Goal: Transaction & Acquisition: Purchase product/service

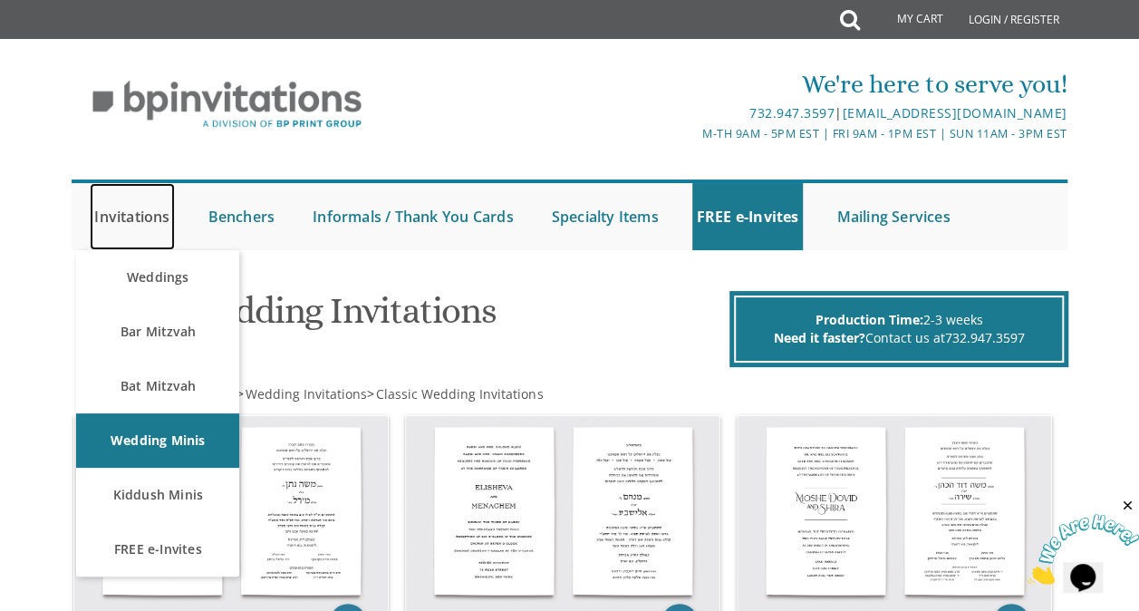
click at [134, 211] on link "Invitations" at bounding box center [132, 216] width 84 height 67
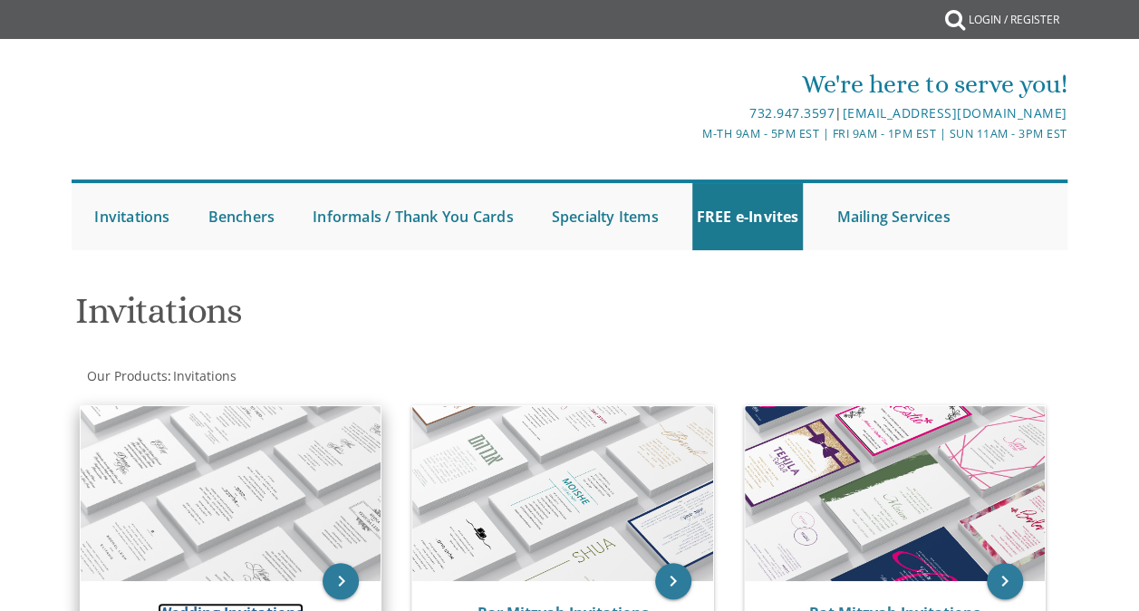
click at [247, 603] on link "Wedding Invitations" at bounding box center [231, 613] width 146 height 20
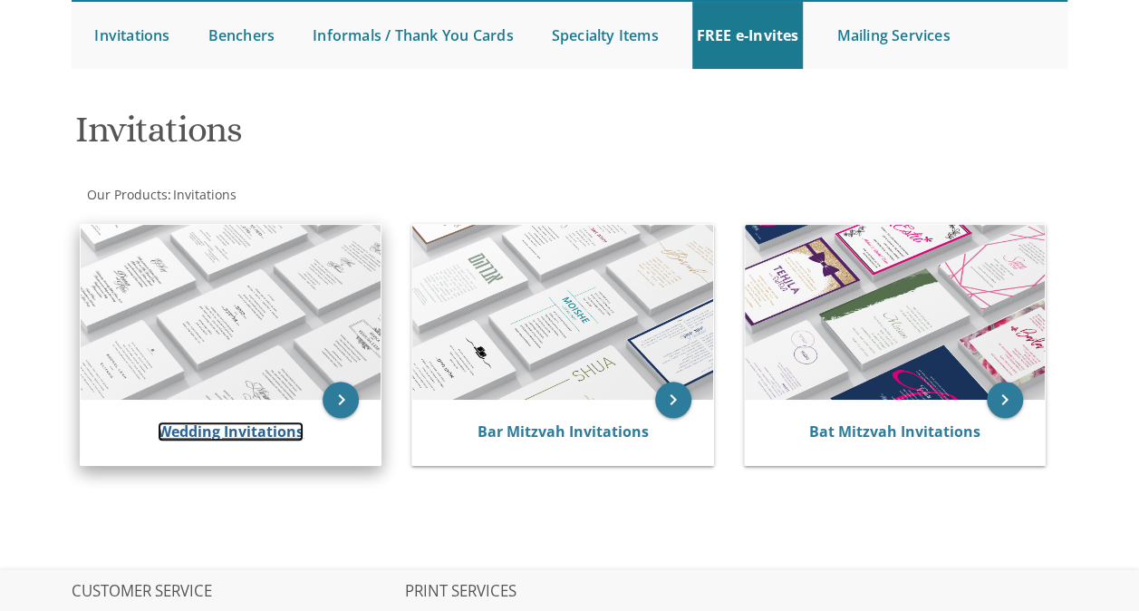
scroll to position [91, 0]
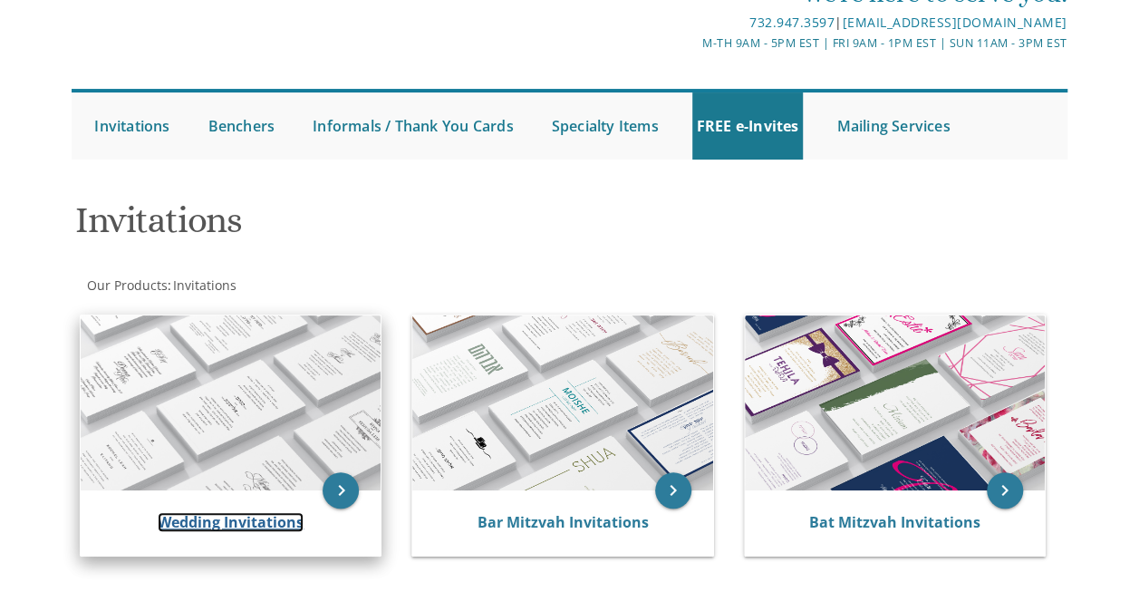
click at [230, 520] on link "Wedding Invitations" at bounding box center [231, 522] width 146 height 20
click at [230, 415] on img at bounding box center [231, 402] width 300 height 175
click at [226, 418] on img at bounding box center [231, 402] width 300 height 175
click at [227, 419] on img at bounding box center [231, 402] width 300 height 175
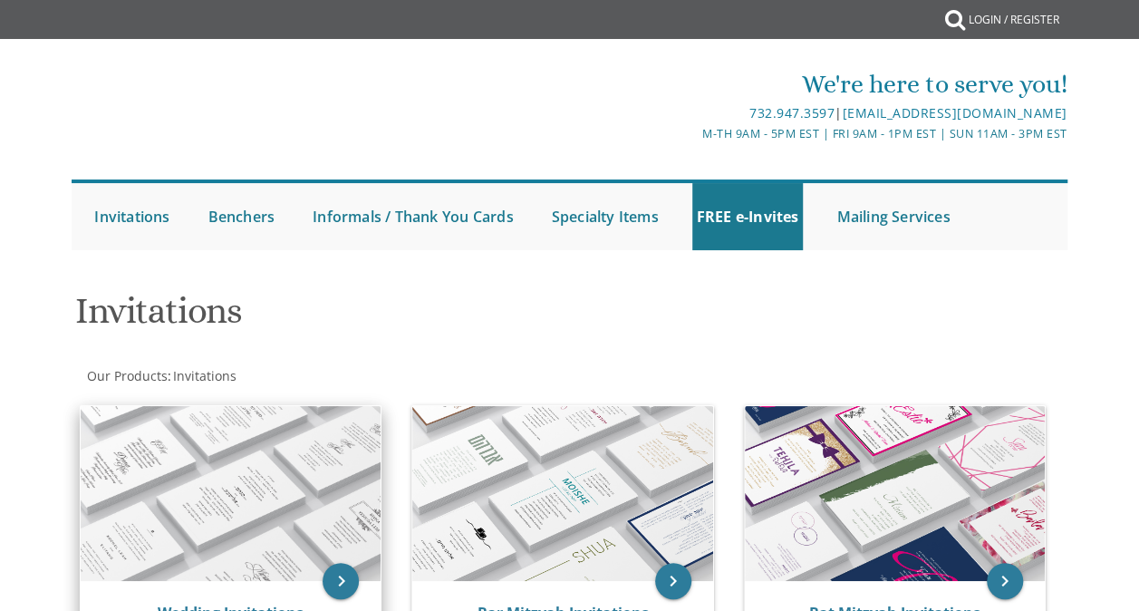
scroll to position [181, 0]
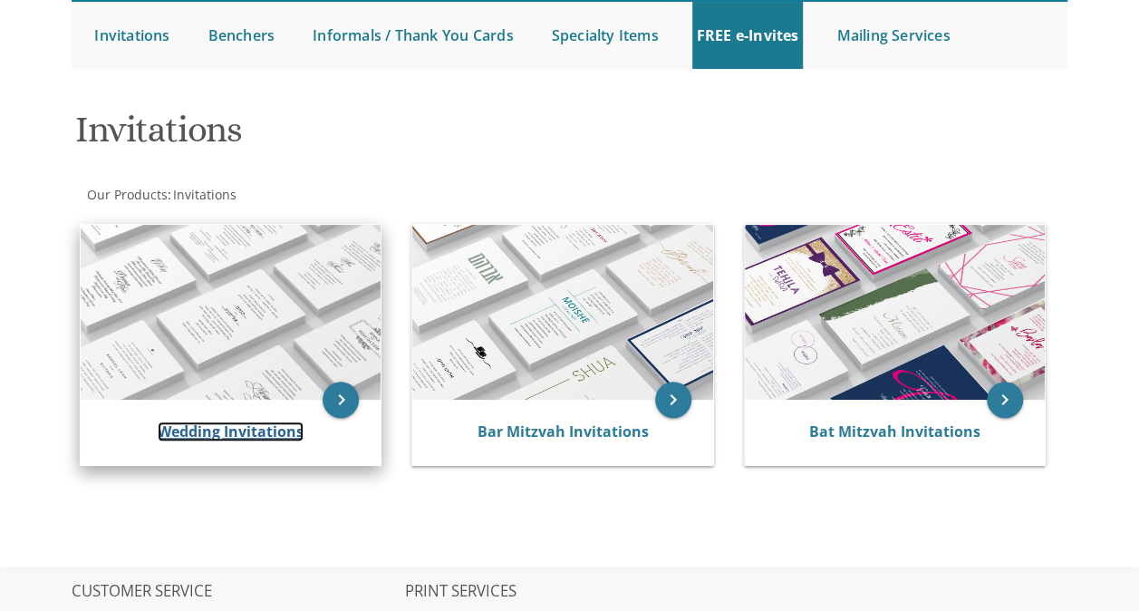
click at [202, 430] on link "Wedding Invitations" at bounding box center [231, 431] width 146 height 20
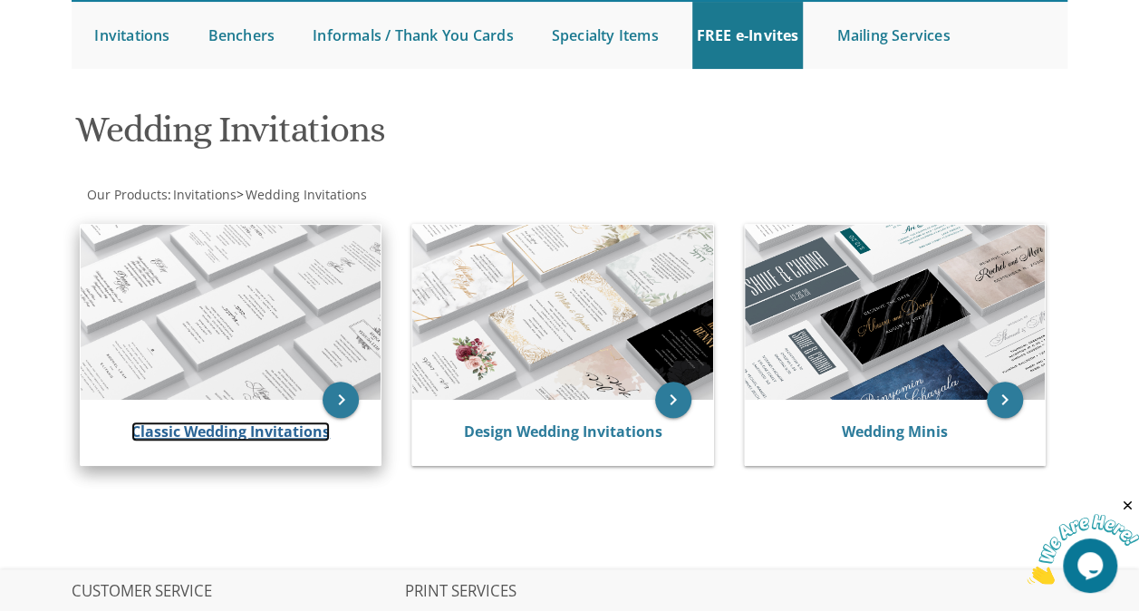
click at [190, 432] on link "Classic Wedding Invitations" at bounding box center [230, 431] width 199 height 20
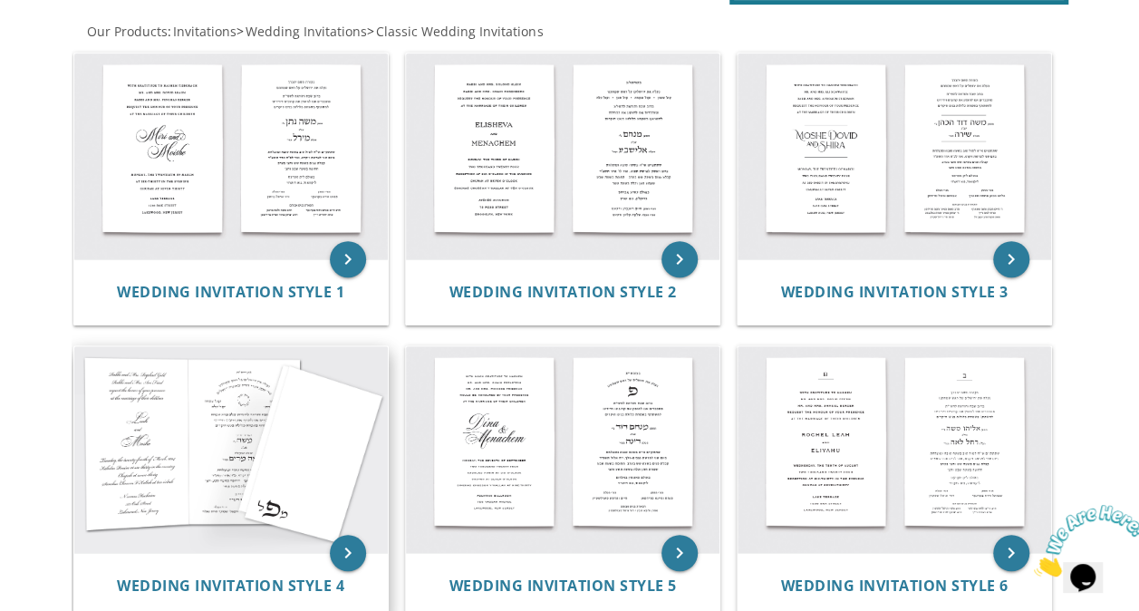
scroll to position [453, 0]
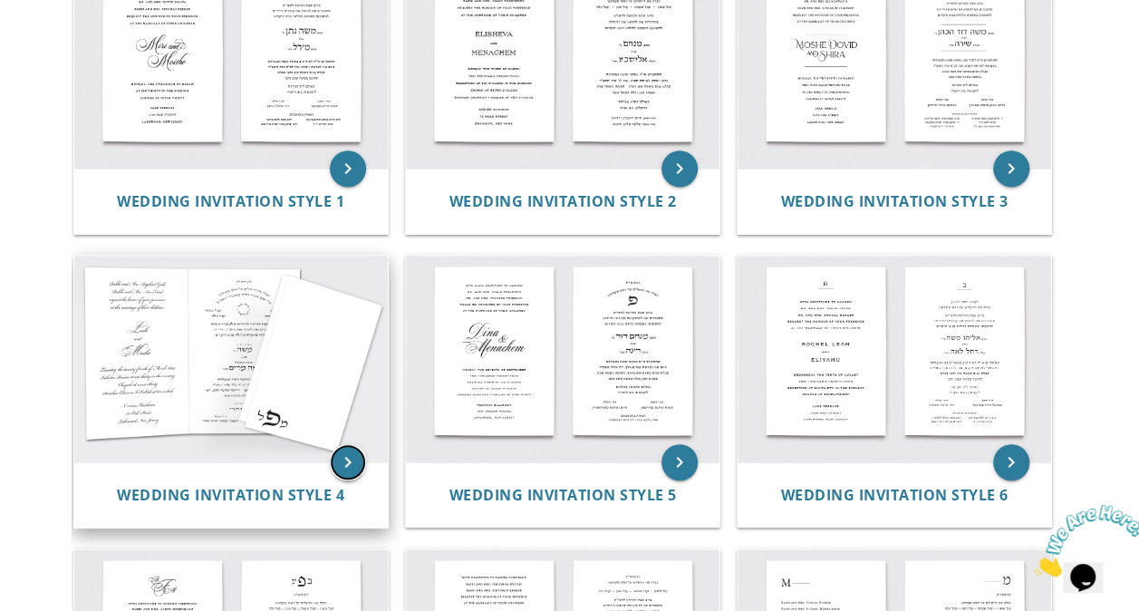
click at [341, 459] on icon "keyboard_arrow_right" at bounding box center [348, 462] width 36 height 36
click at [230, 383] on img at bounding box center [231, 359] width 314 height 206
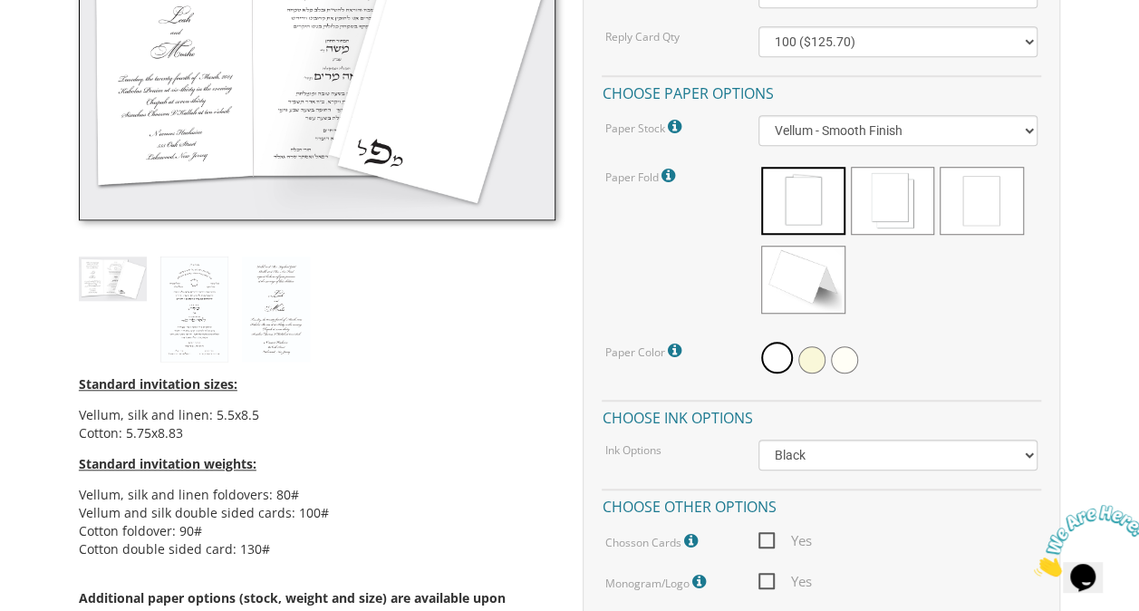
scroll to position [272, 0]
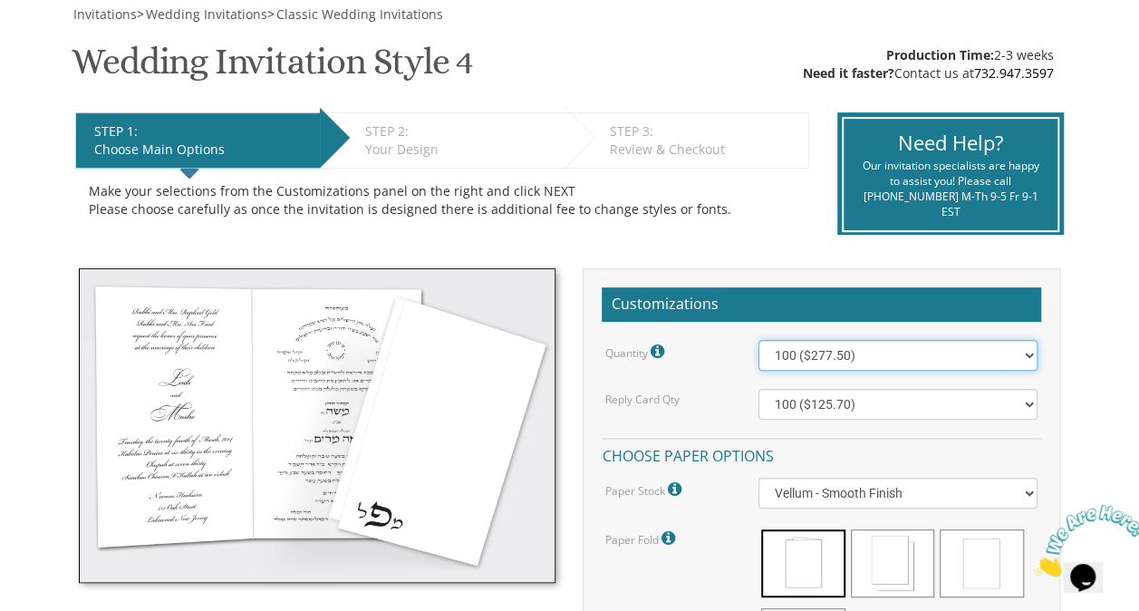
click at [1024, 350] on select "100 ($277.50) 200 ($330.45) 300 ($380.65) 400 ($432.70) 500 ($482.10) 600 ($534…" at bounding box center [898, 355] width 279 height 31
click at [584, 243] on div "STEP 1: EDIT Choose Main Options STEP 2: EDIT Your Design STEP 3: EDIT Review &…" at bounding box center [443, 175] width 762 height 150
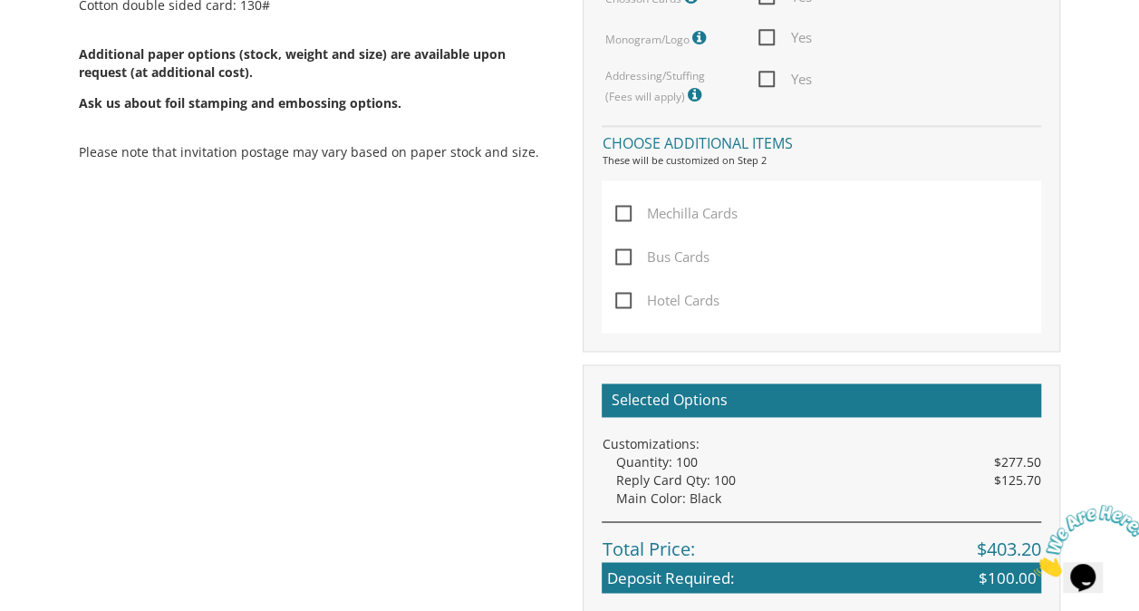
scroll to position [1541, 0]
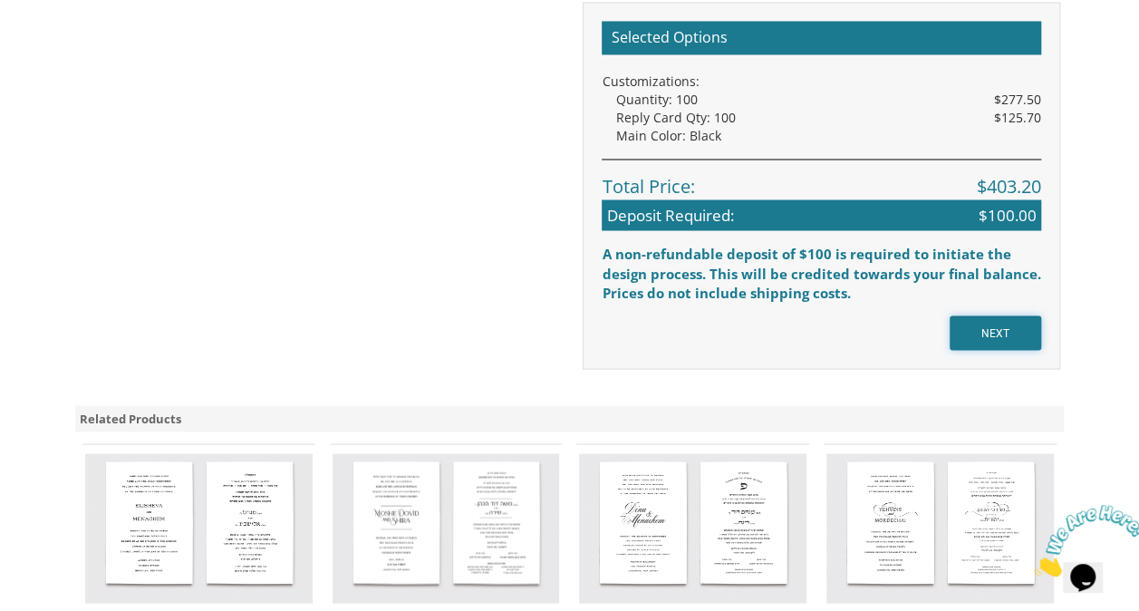
click at [990, 328] on input "NEXT" at bounding box center [996, 332] width 92 height 34
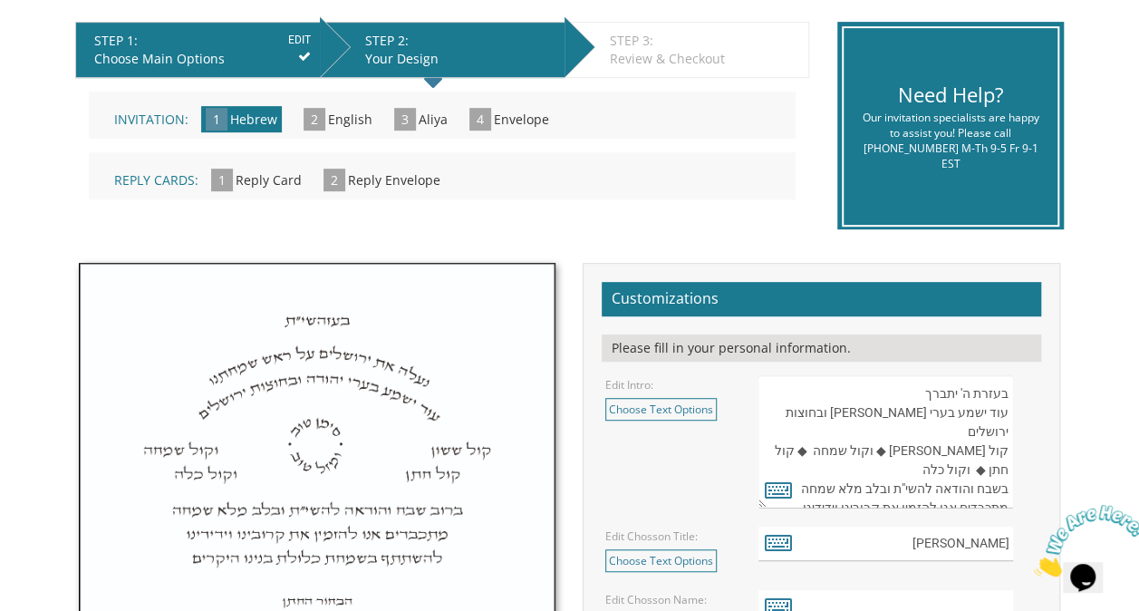
scroll to position [181, 0]
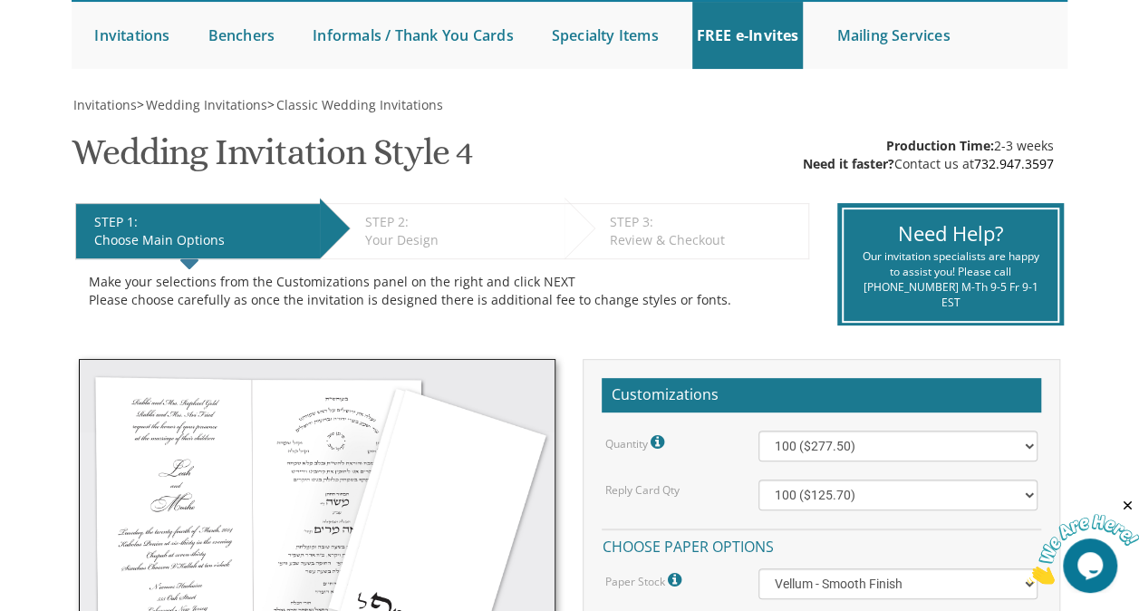
scroll to position [91, 0]
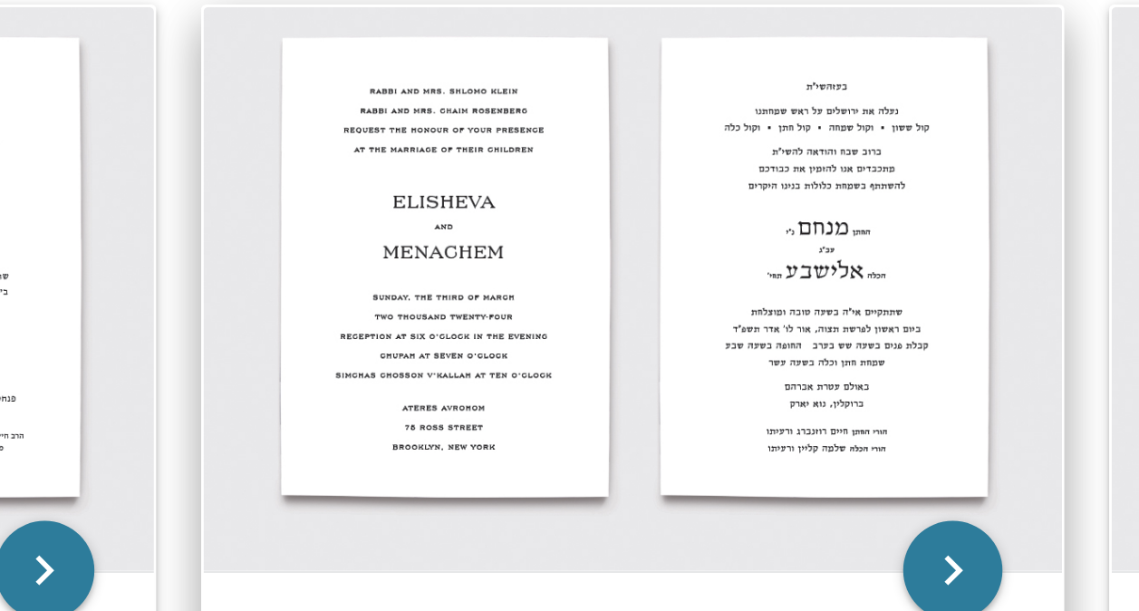
scroll to position [266, 0]
